Goal: Task Accomplishment & Management: Use online tool/utility

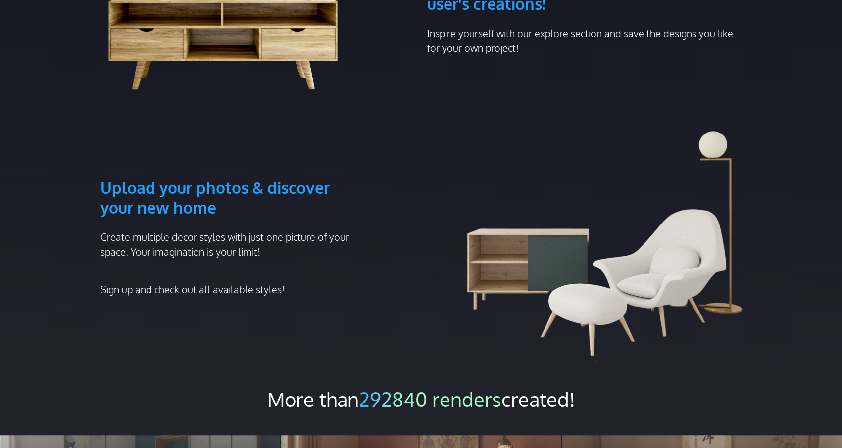
scroll to position [544, 0]
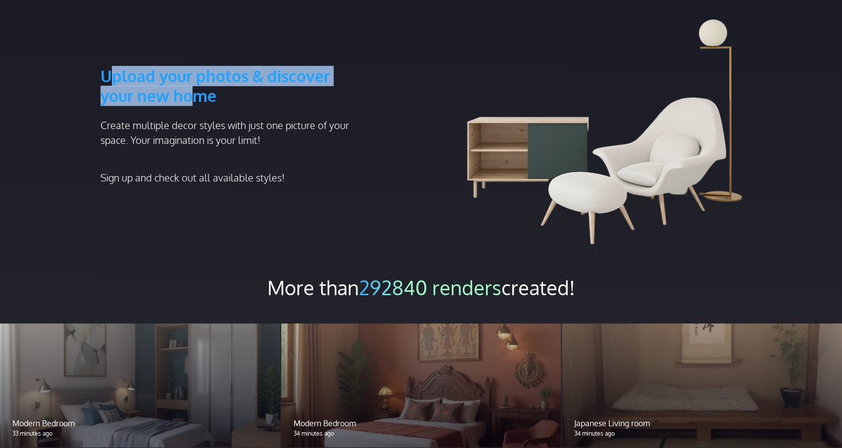
drag, startPoint x: 113, startPoint y: 52, endPoint x: 210, endPoint y: 84, distance: 101.9
click at [193, 74] on h3 "Upload your photos & discover your new home" at bounding box center [230, 62] width 260 height 87
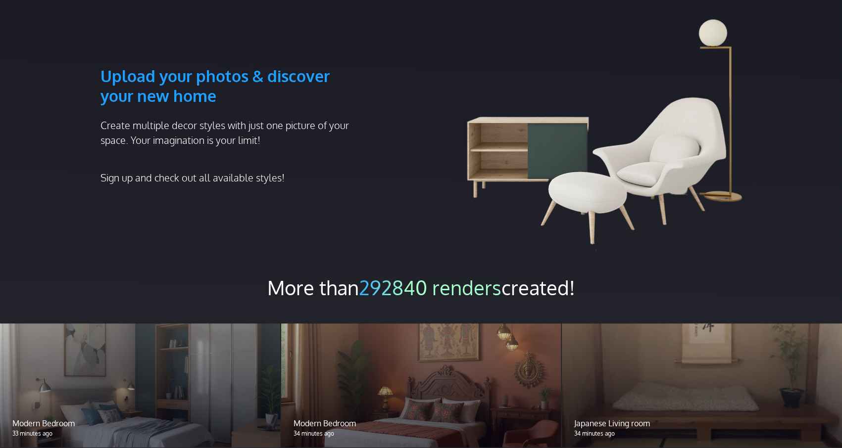
click at [219, 90] on div "Upload your photos & discover your new home Create multiple decor styles with j…" at bounding box center [231, 135] width 272 height 233
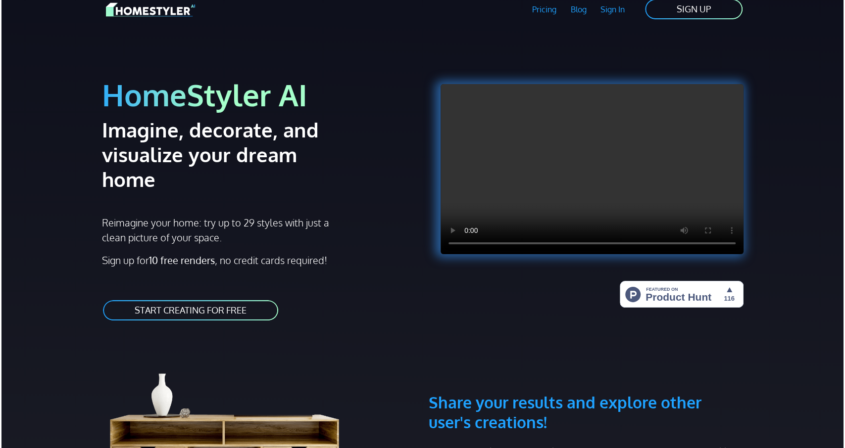
scroll to position [0, 0]
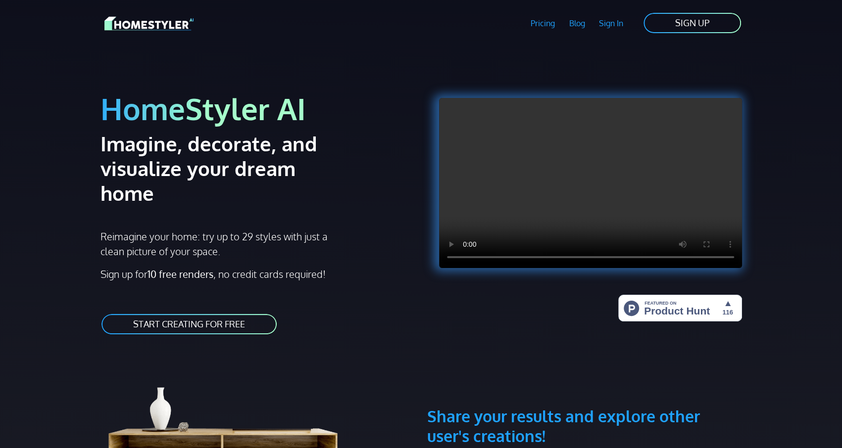
click at [204, 313] on link "START CREATING FOR FREE" at bounding box center [188, 324] width 177 height 22
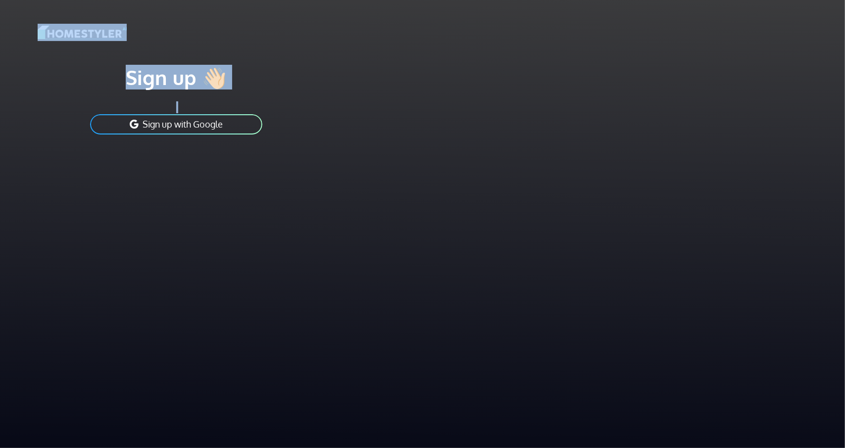
drag, startPoint x: 101, startPoint y: 210, endPoint x: 331, endPoint y: 257, distance: 234.8
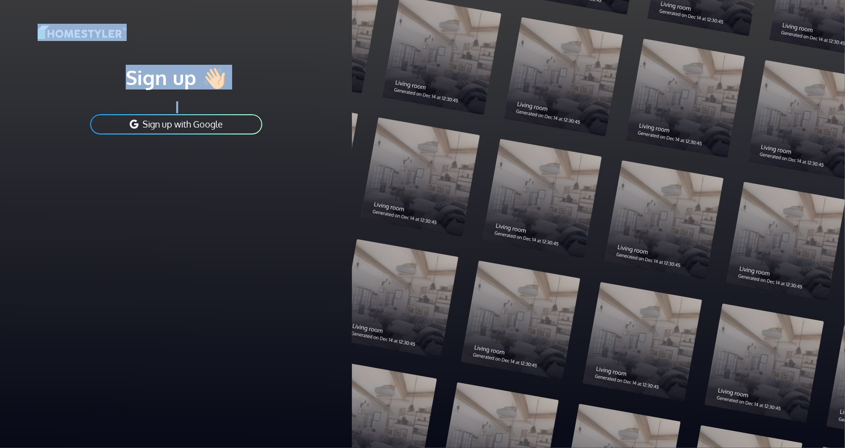
click at [184, 125] on button "Sign up with Google" at bounding box center [176, 124] width 174 height 22
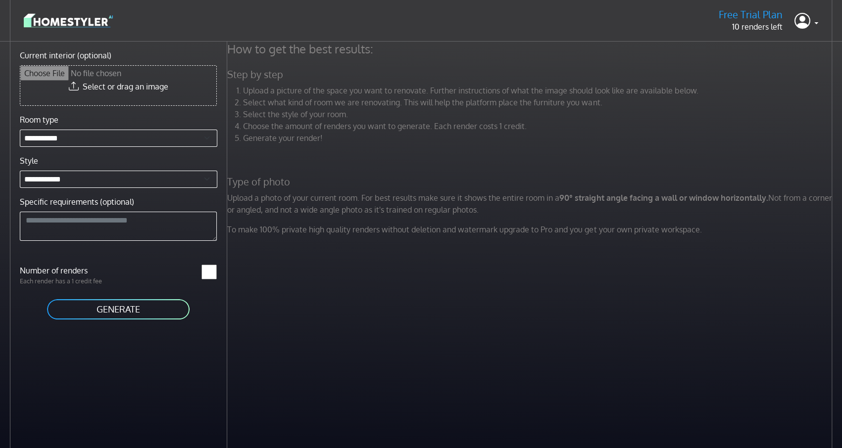
click at [117, 88] on input "Current interior (optional)" at bounding box center [118, 86] width 196 height 40
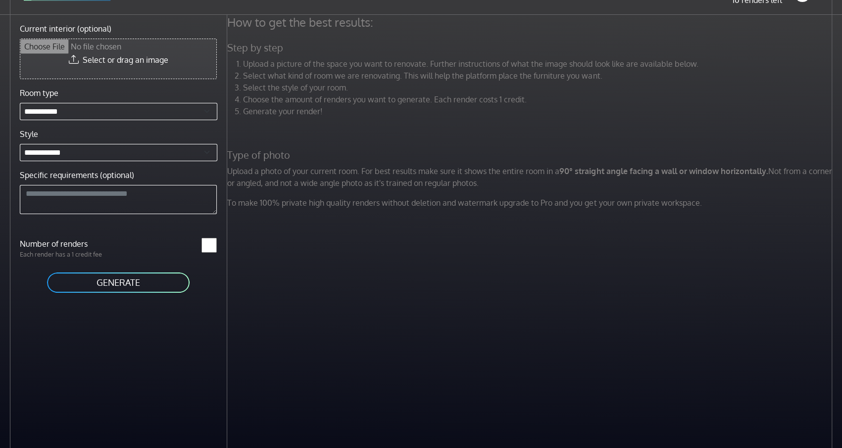
scroll to position [42, 0]
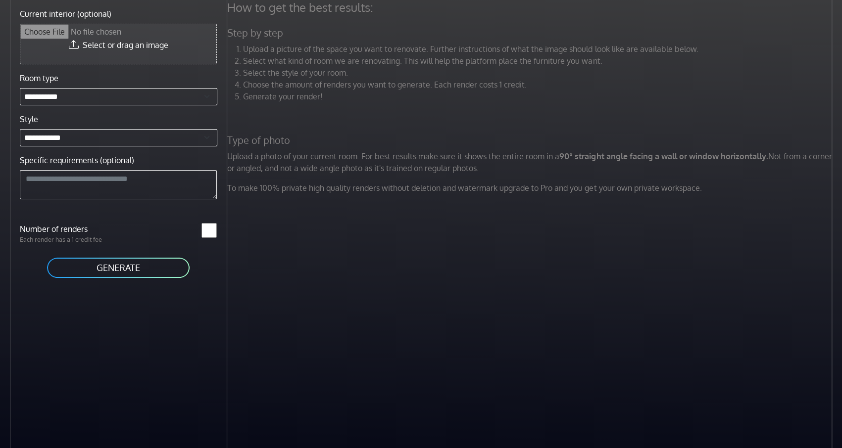
click at [491, 51] on li "Upload a picture of the space you want to renovate. Further instructions of wha…" at bounding box center [538, 49] width 591 height 12
